Goal: Obtain resource: Download file/media

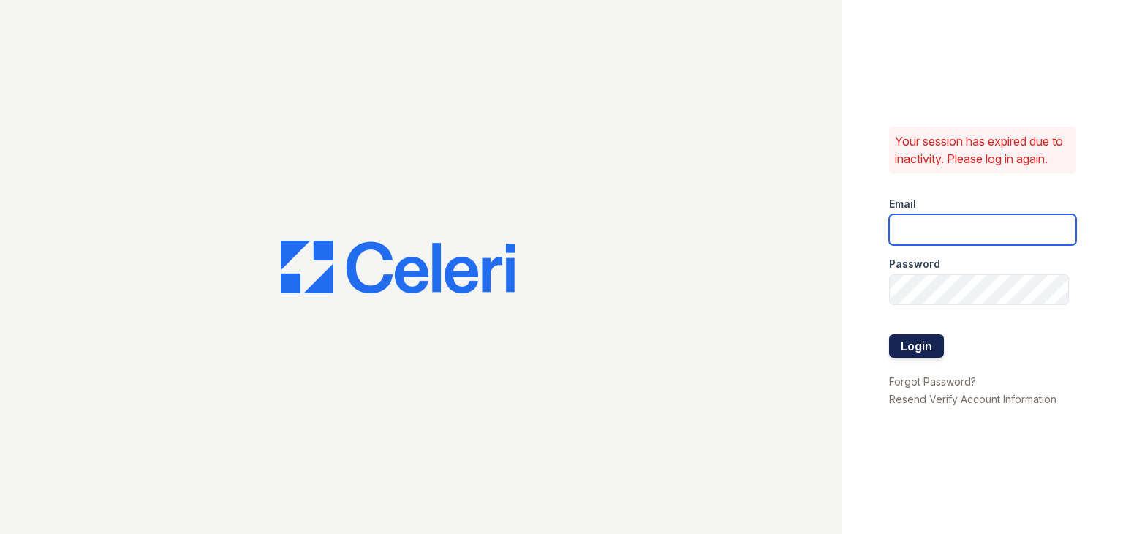
type input "[EMAIL_ADDRESS][DOMAIN_NAME]"
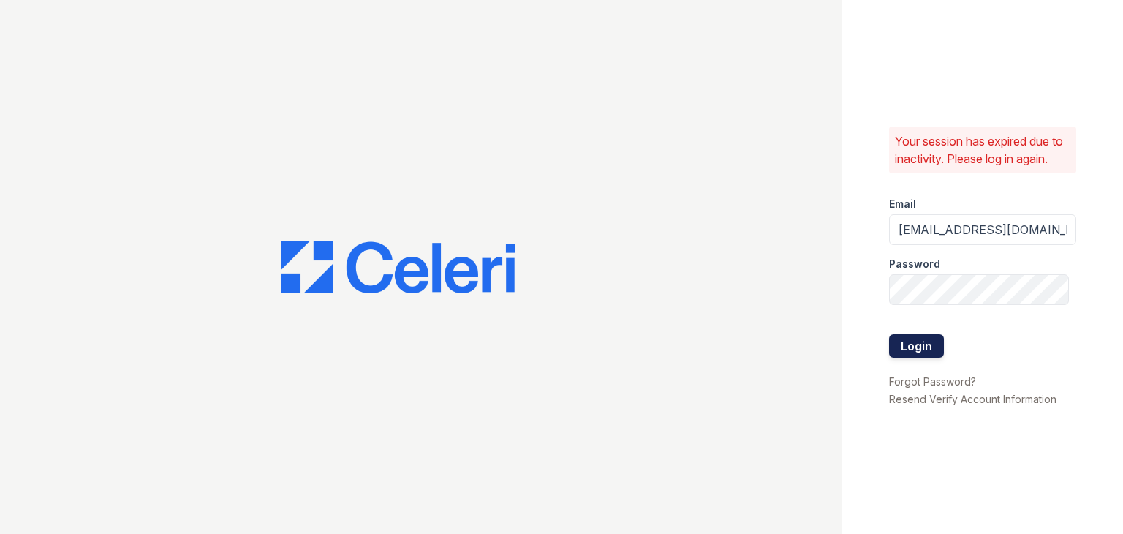
click at [930, 344] on button "Login" at bounding box center [916, 345] width 55 height 23
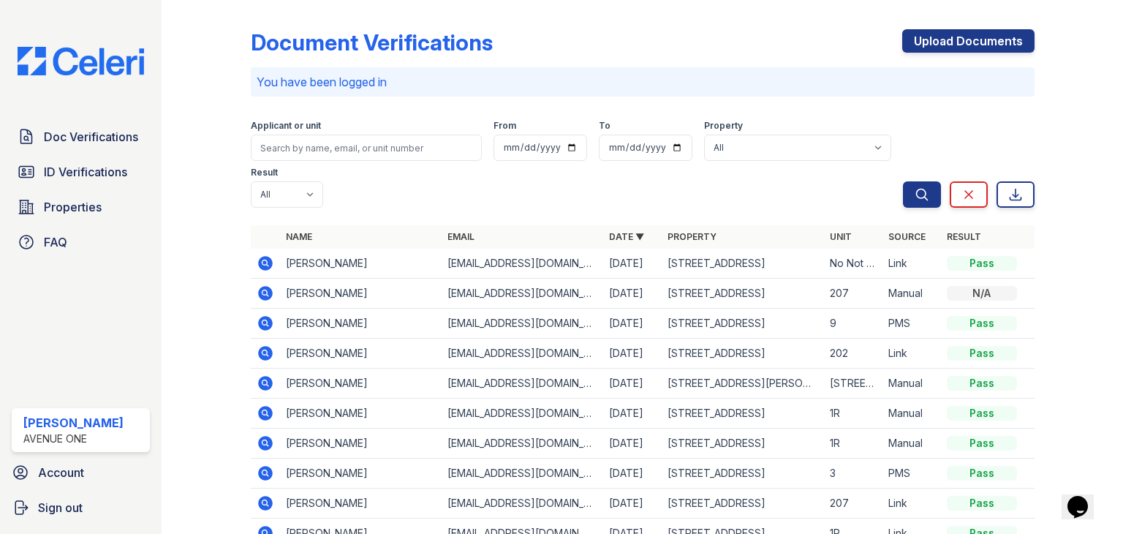
click at [264, 257] on icon at bounding box center [265, 263] width 15 height 15
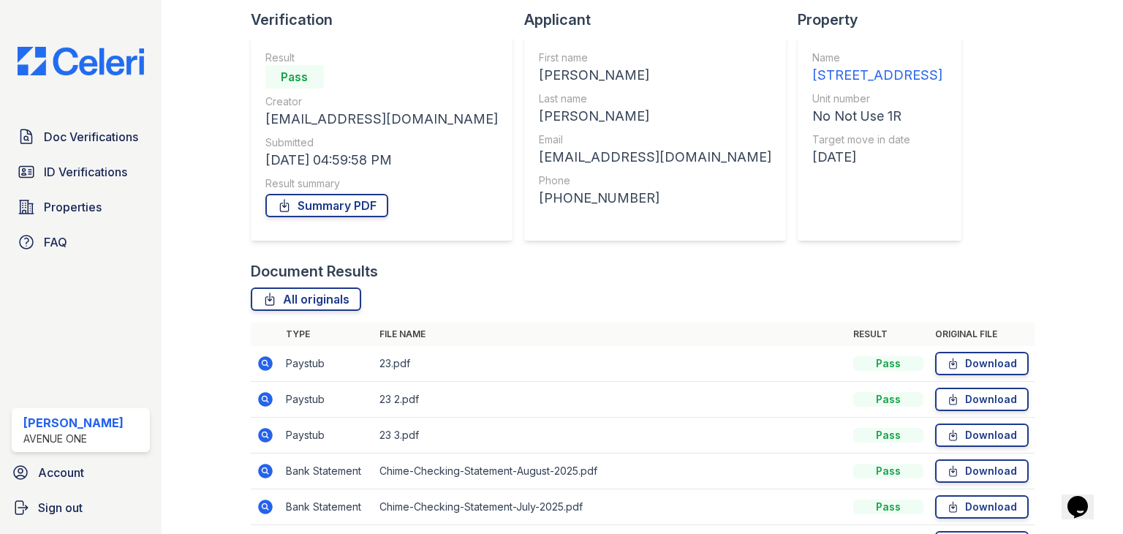
scroll to position [199, 0]
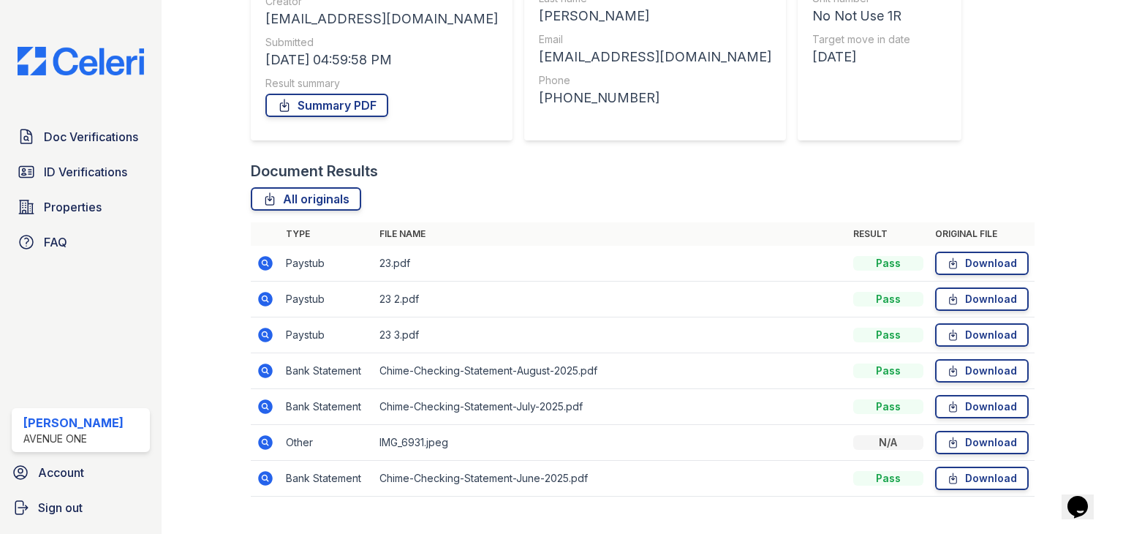
click at [266, 443] on icon at bounding box center [265, 442] width 15 height 15
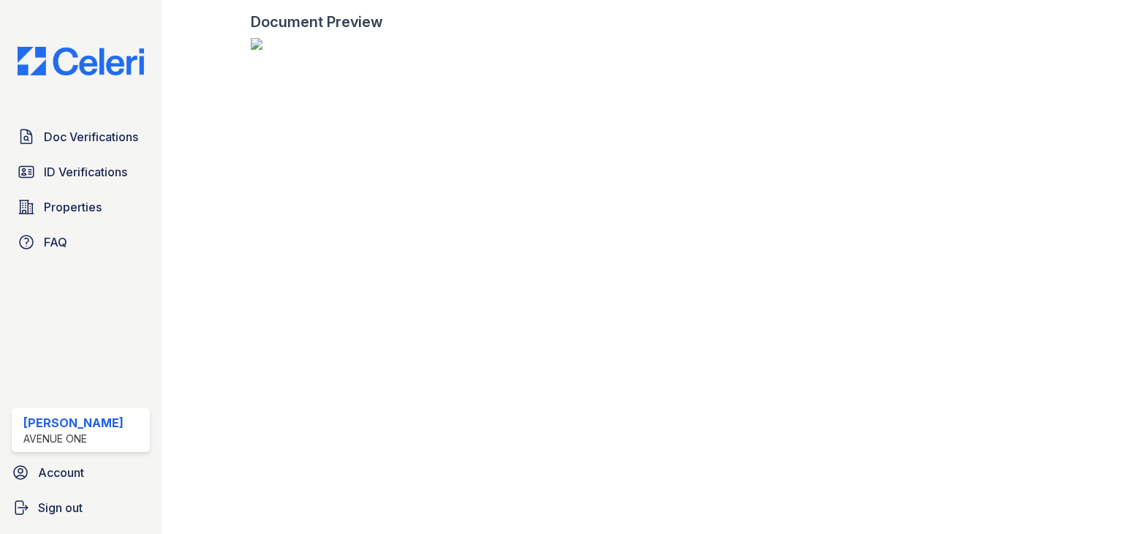
scroll to position [547, 0]
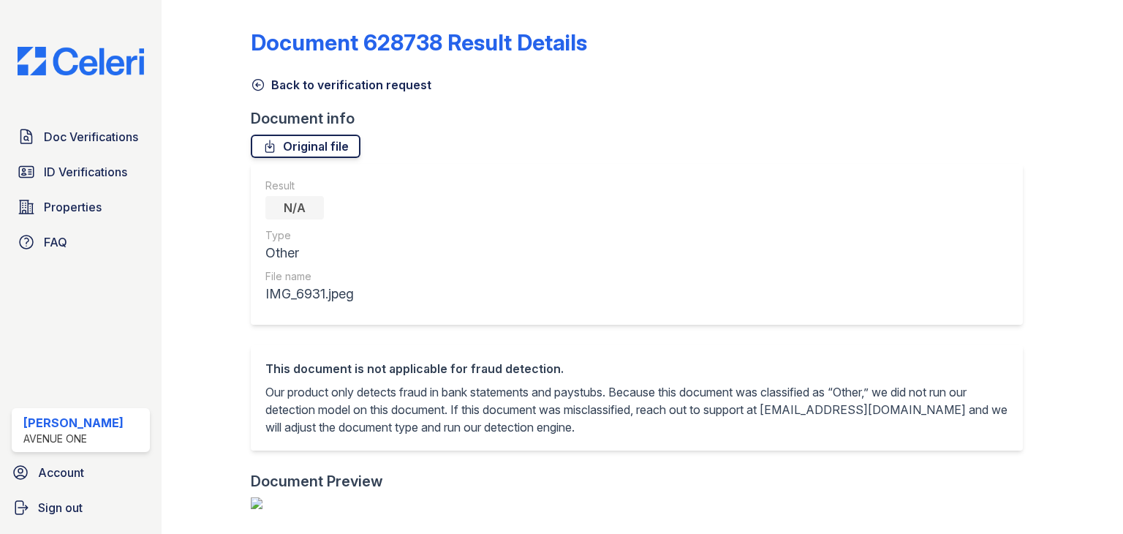
click at [268, 146] on icon at bounding box center [270, 146] width 15 height 15
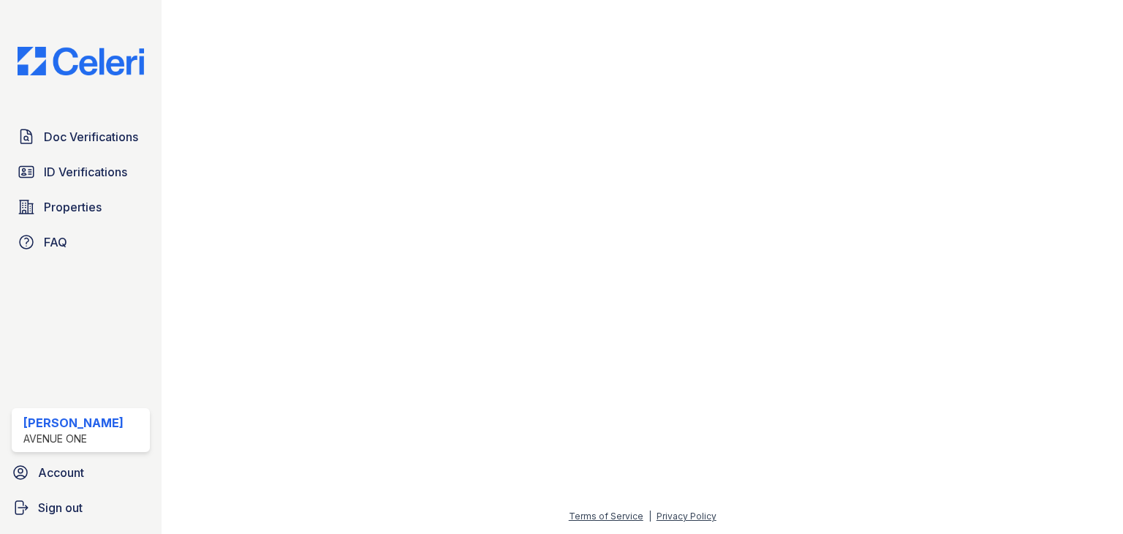
scroll to position [227, 0]
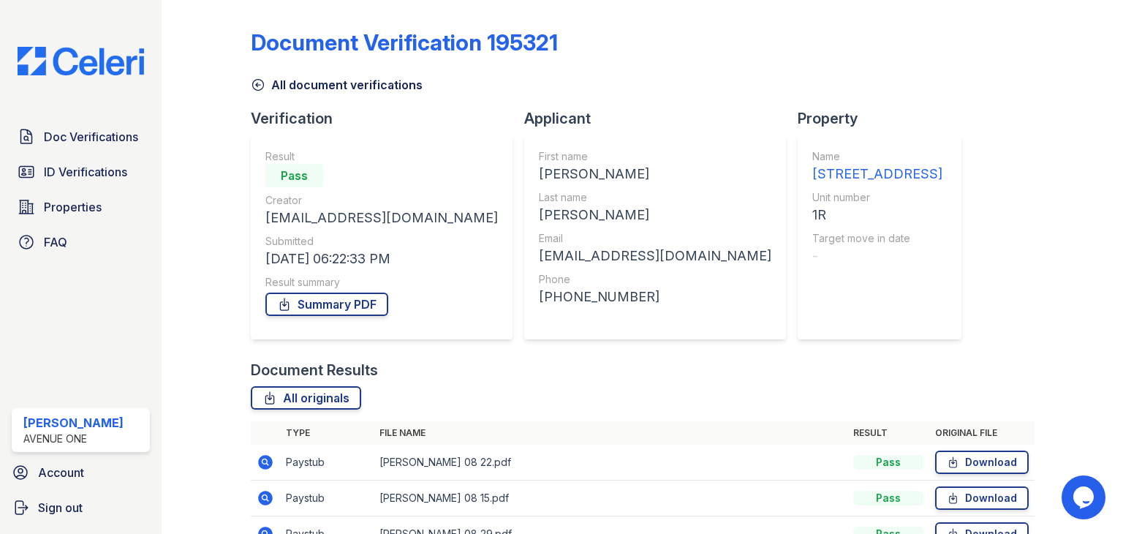
scroll to position [118, 0]
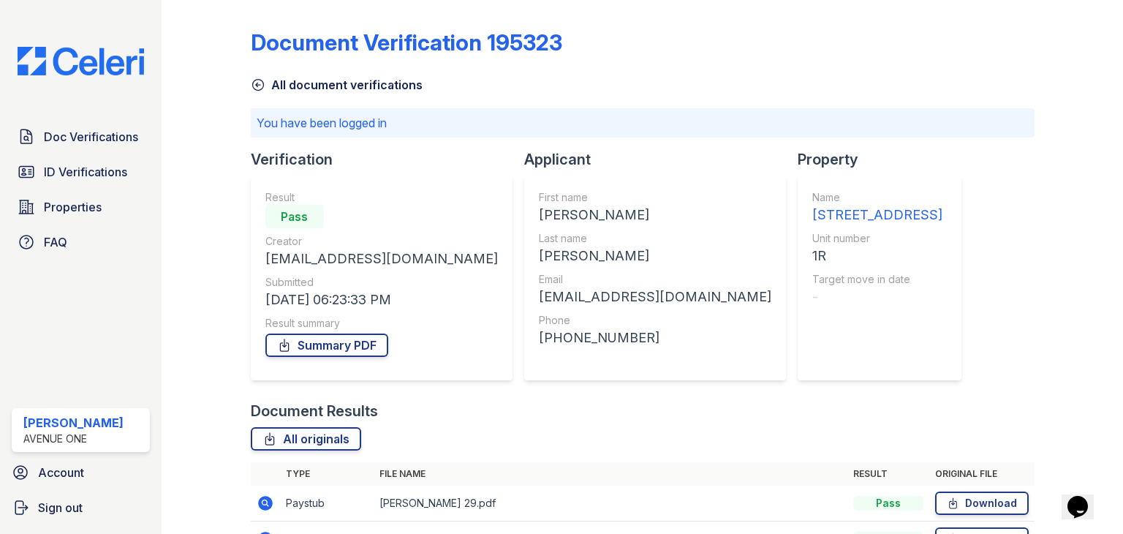
scroll to position [159, 0]
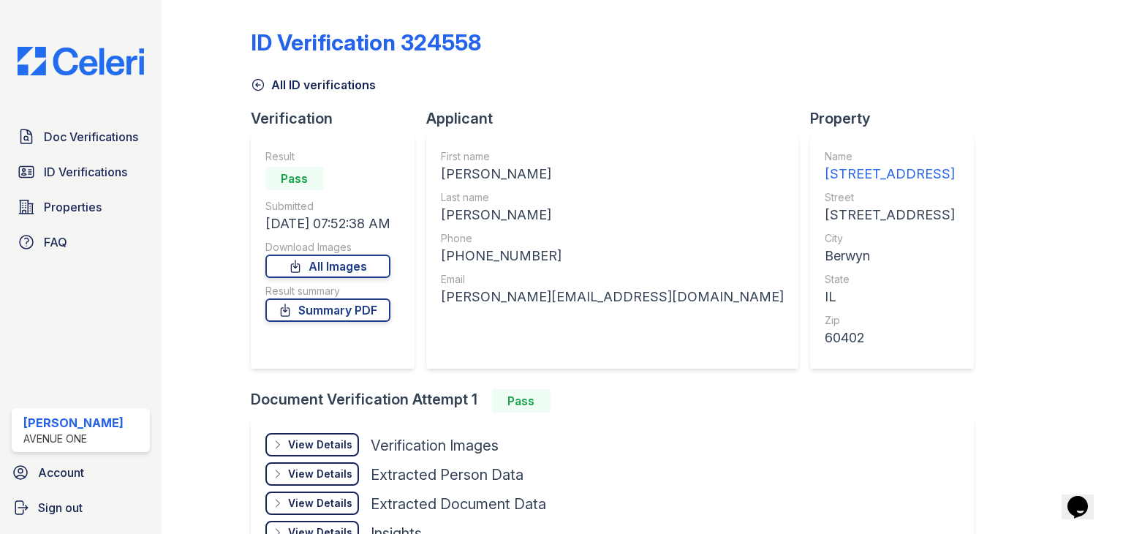
scroll to position [99, 0]
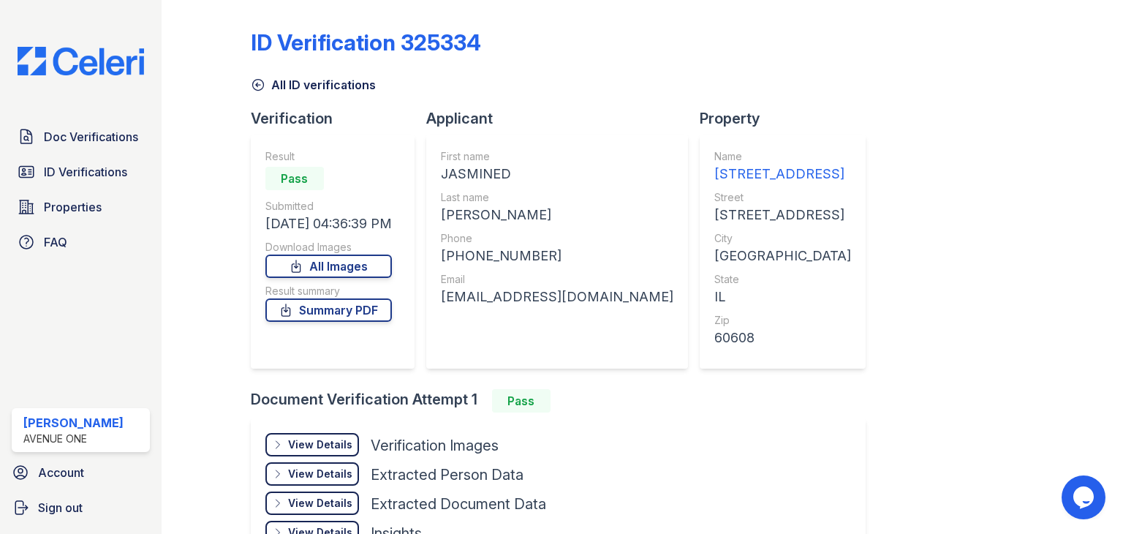
drag, startPoint x: 325, startPoint y: 271, endPoint x: 331, endPoint y: 285, distance: 15.1
click at [325, 271] on link "All Images" at bounding box center [329, 266] width 127 height 23
click at [333, 314] on link "Summary PDF" at bounding box center [329, 309] width 127 height 23
click at [342, 306] on link "Summary PDF" at bounding box center [329, 309] width 127 height 23
click at [303, 276] on link "All Images" at bounding box center [329, 266] width 127 height 23
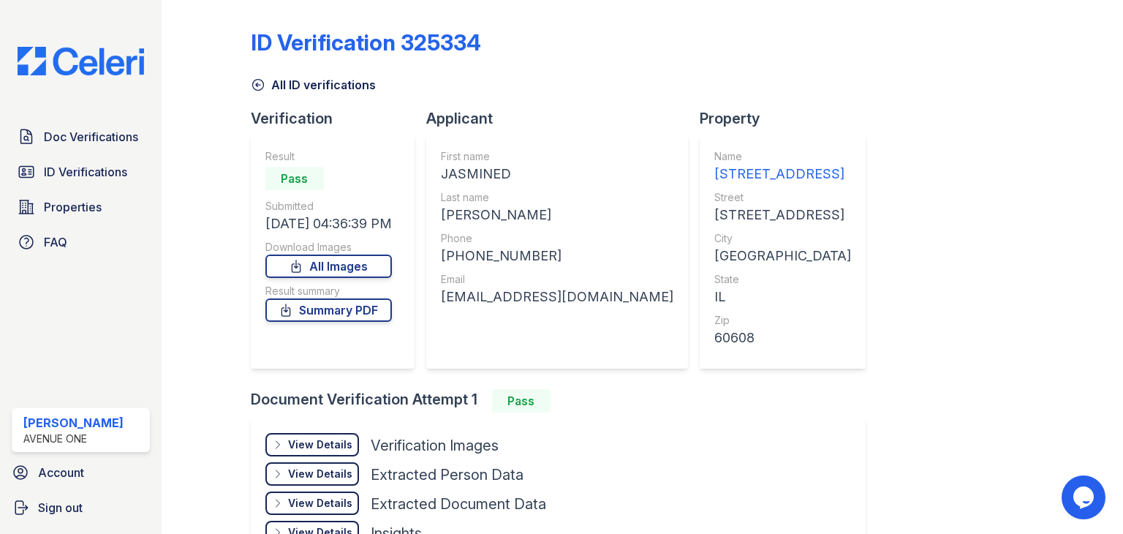
click at [1035, 321] on div at bounding box center [1067, 295] width 65 height 579
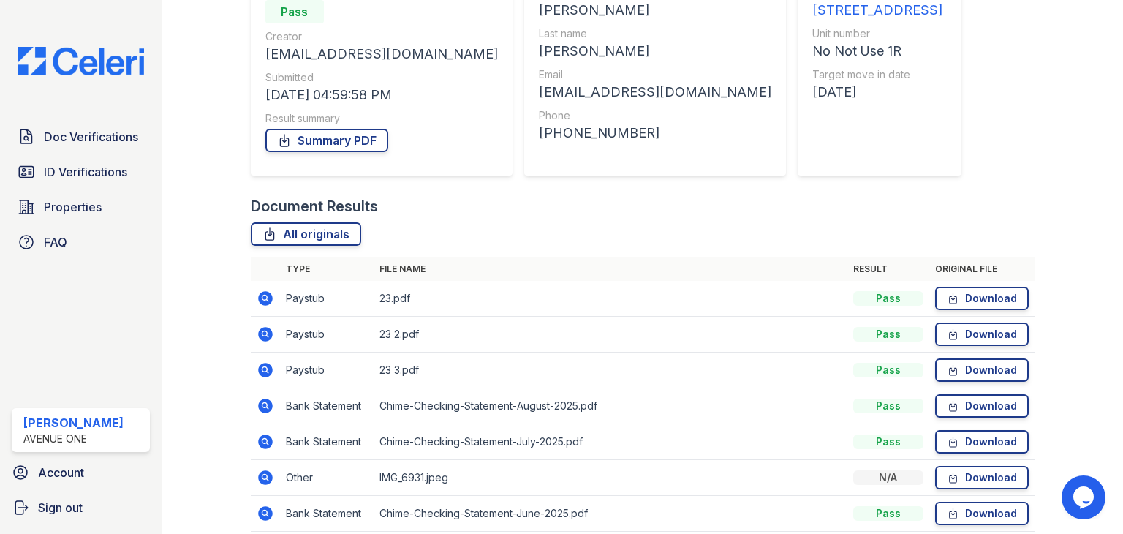
scroll to position [225, 0]
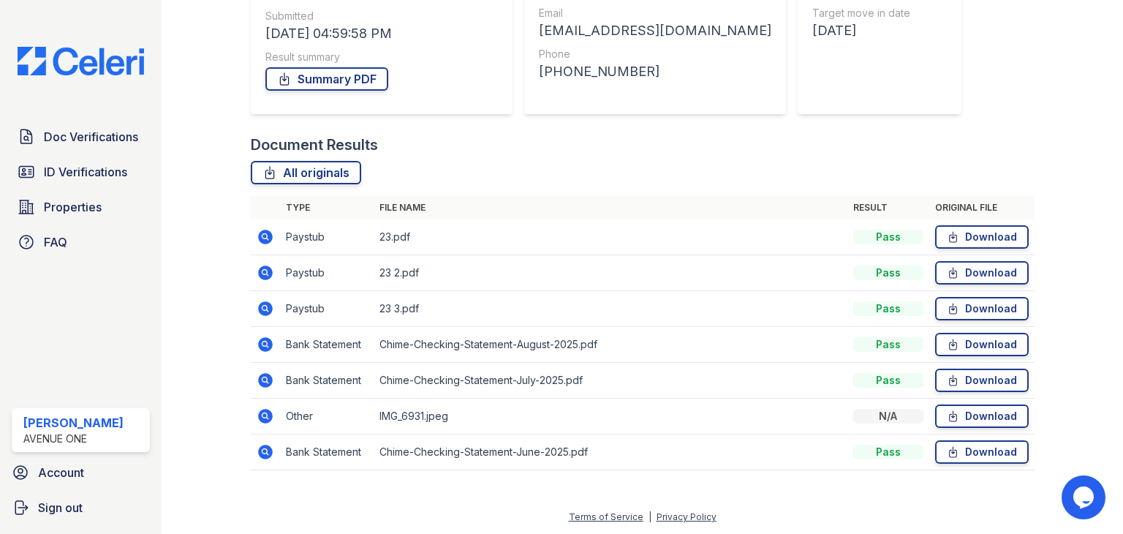
click at [263, 345] on icon at bounding box center [266, 345] width 18 height 18
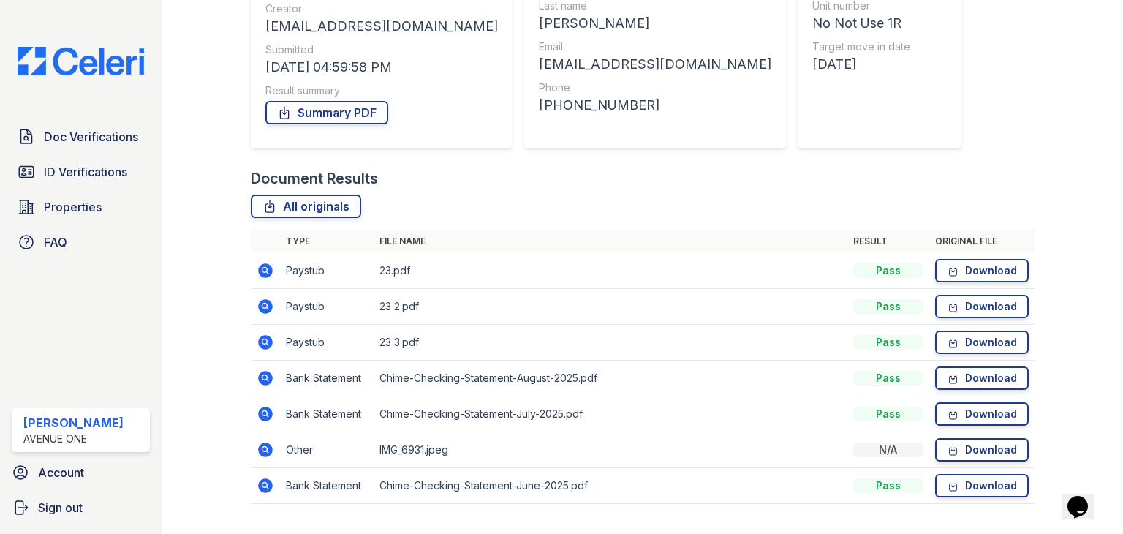
scroll to position [225, 0]
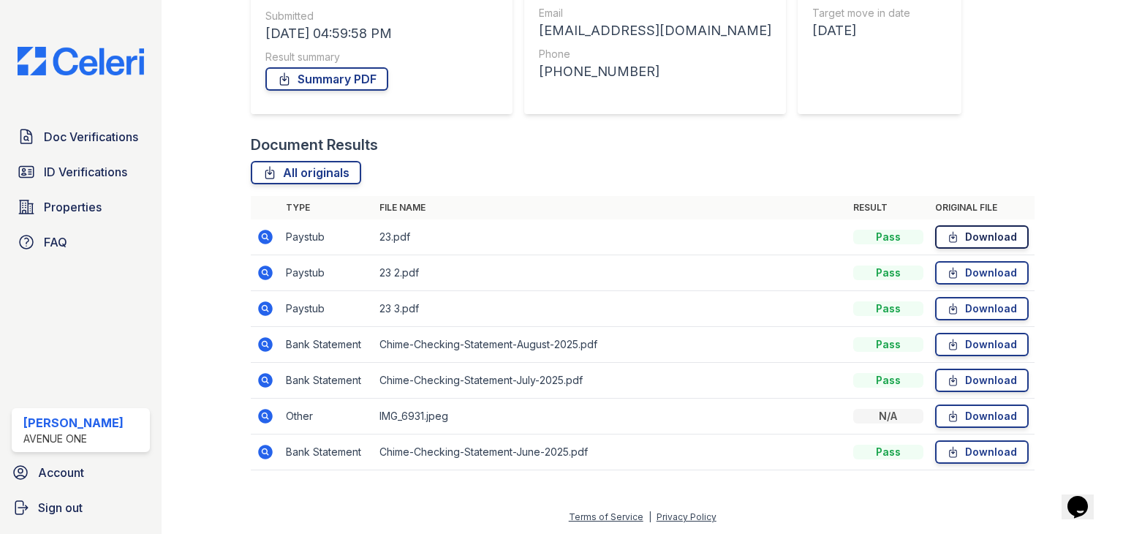
click at [961, 238] on link "Download" at bounding box center [982, 236] width 94 height 23
click at [962, 272] on link "Download" at bounding box center [982, 272] width 94 height 23
drag, startPoint x: 960, startPoint y: 304, endPoint x: 960, endPoint y: 293, distance: 10.2
click at [960, 304] on link "Download" at bounding box center [982, 308] width 94 height 23
click at [960, 344] on link "Download" at bounding box center [982, 344] width 94 height 23
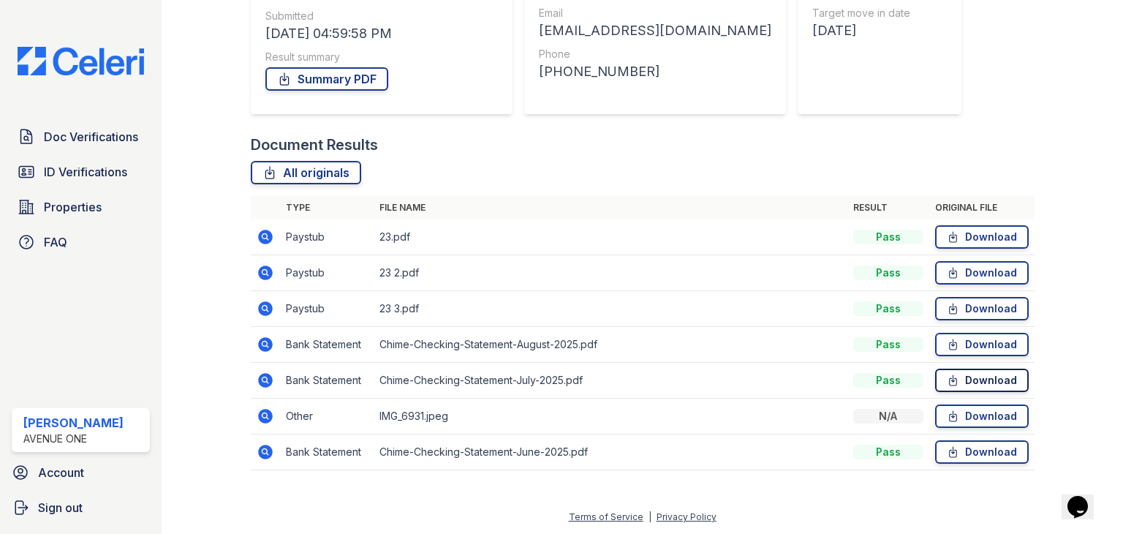
click at [959, 379] on link "Download" at bounding box center [982, 380] width 94 height 23
click at [960, 452] on link "Download" at bounding box center [982, 451] width 94 height 23
click at [305, 80] on link "Summary PDF" at bounding box center [327, 78] width 123 height 23
